Goal: Information Seeking & Learning: Learn about a topic

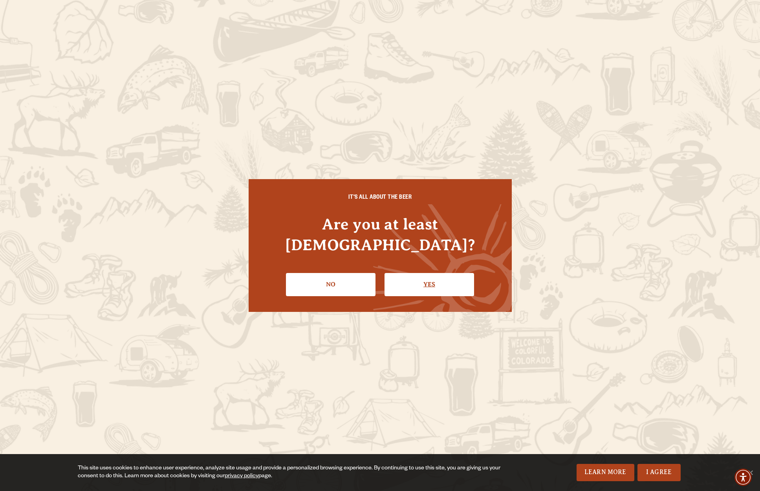
click at [426, 278] on link "Yes" at bounding box center [428, 284] width 89 height 23
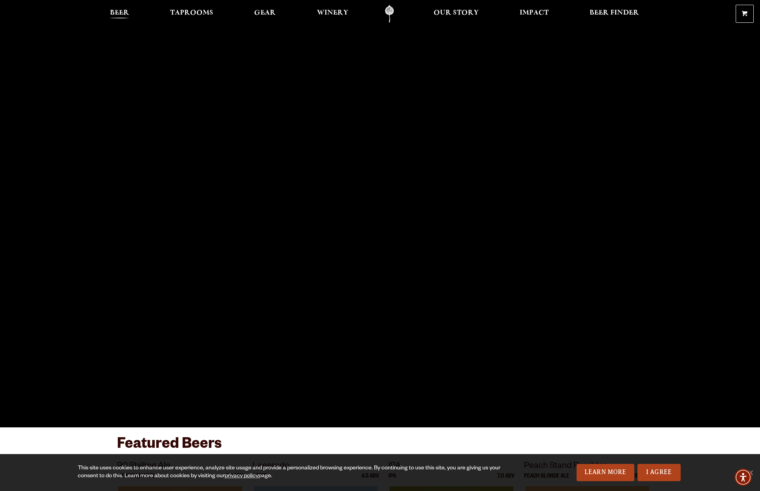
click at [126, 11] on span "Beer" at bounding box center [119, 13] width 19 height 6
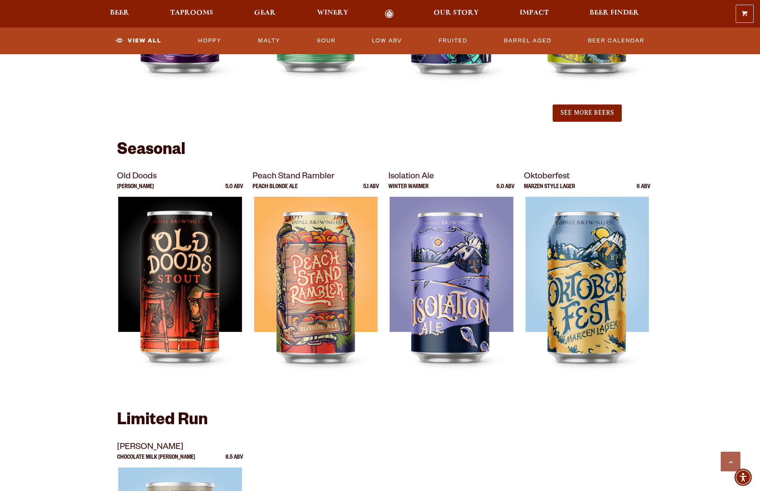
scroll to position [1090, 0]
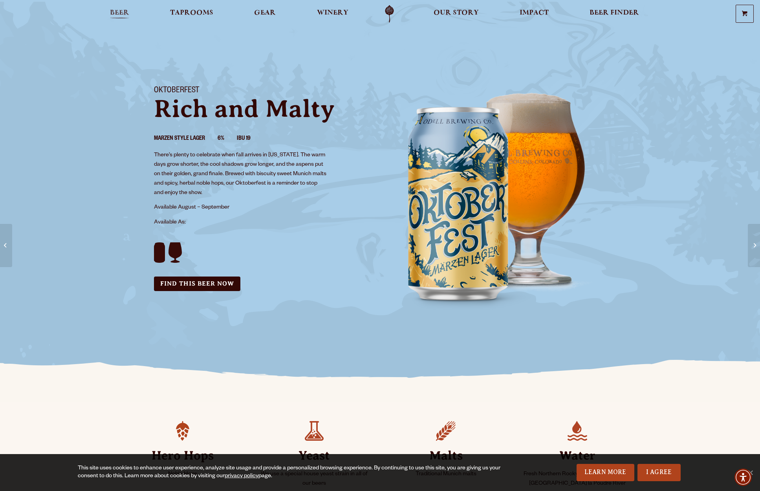
click at [120, 7] on link "Beer" at bounding box center [119, 14] width 29 height 18
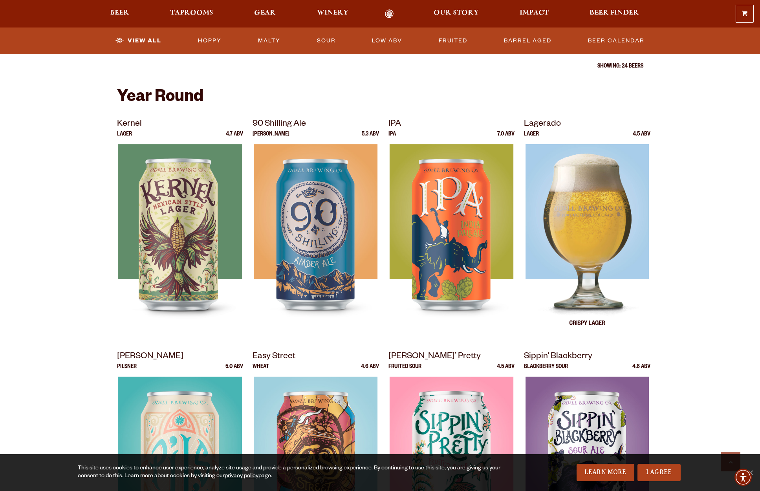
scroll to position [277, 0]
click at [614, 265] on img at bounding box center [586, 242] width 123 height 196
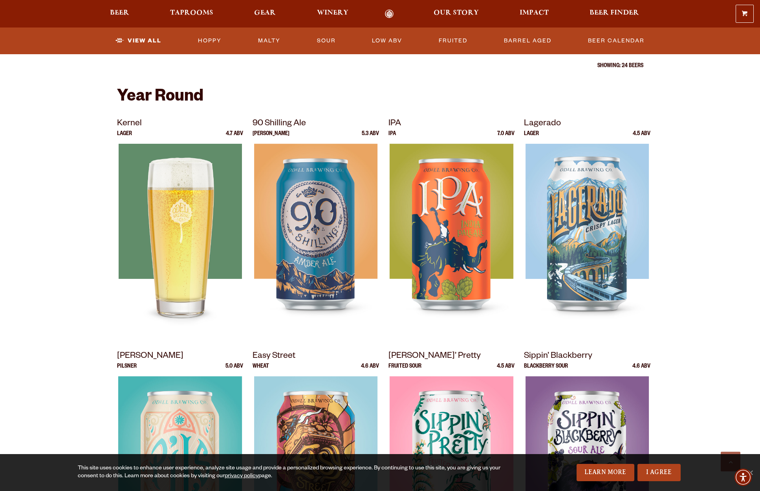
click at [192, 169] on div at bounding box center [180, 242] width 126 height 196
